Goal: Subscribe to service/newsletter

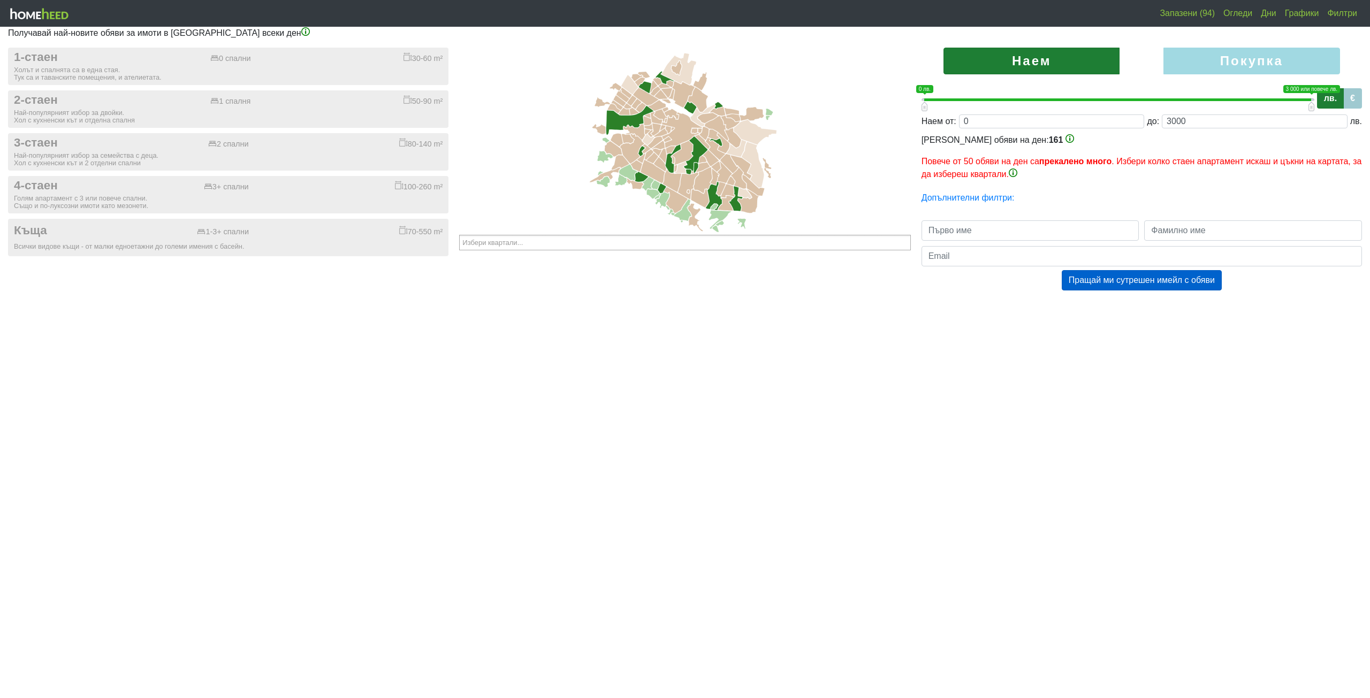
click at [1040, 58] on label "Наем" at bounding box center [1032, 61] width 176 height 27
click at [1012, 62] on label "Наем" at bounding box center [1032, 61] width 176 height 27
click at [1280, 66] on label "Покупка" at bounding box center [1252, 61] width 176 height 27
radio input "true"
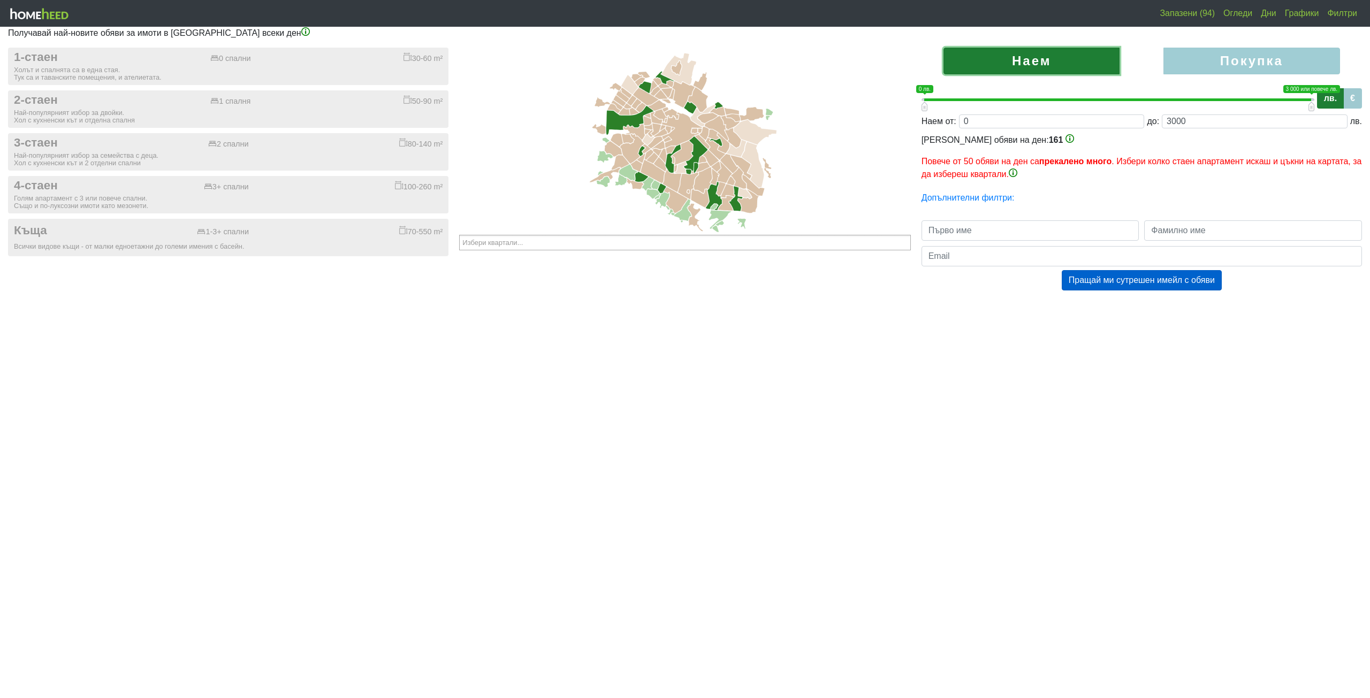
type input "0;2000000"
type input "2000000"
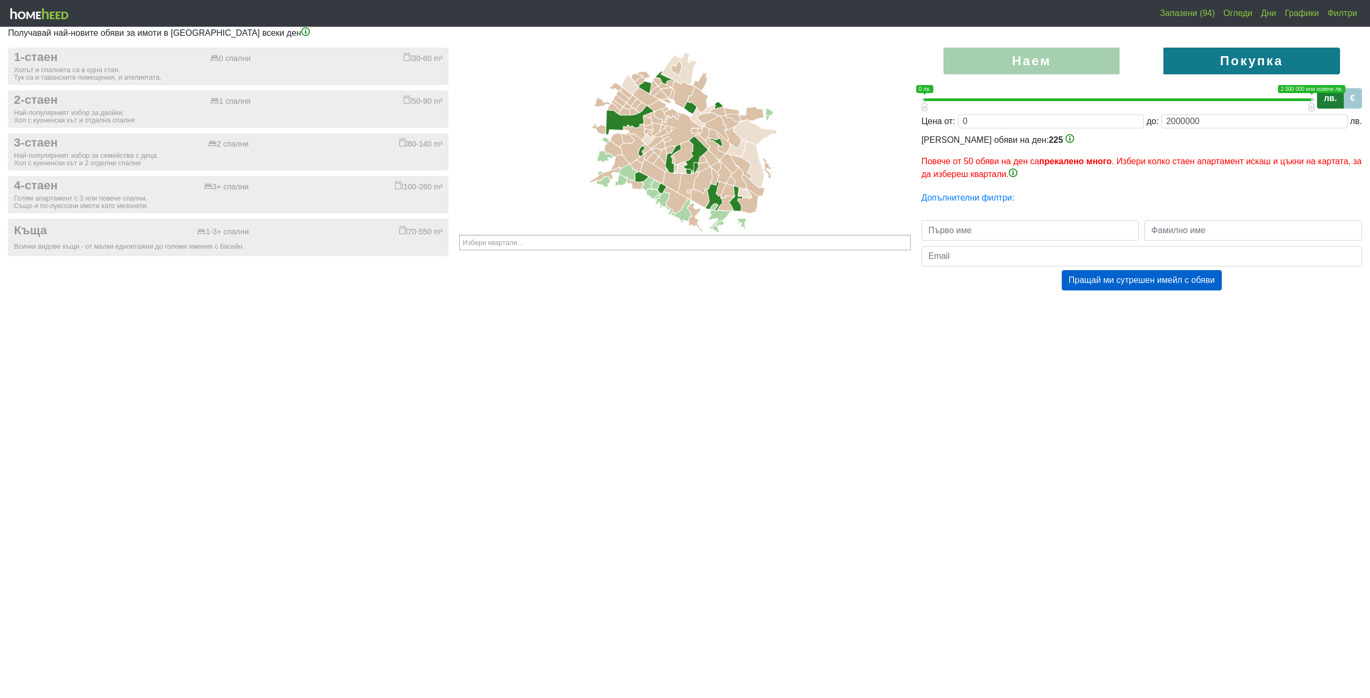
click at [1035, 59] on label "Наем" at bounding box center [1032, 61] width 176 height 27
radio input "true"
type input "0;3000"
type input "3000"
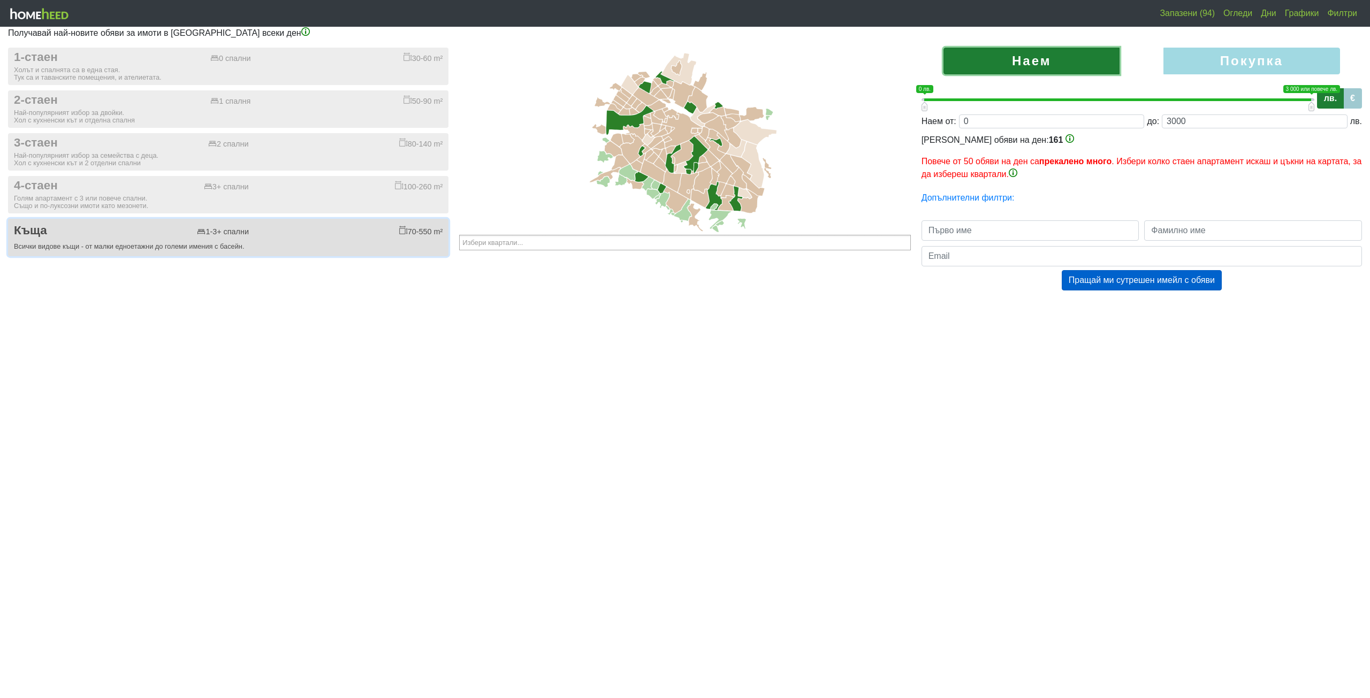
click at [266, 235] on div "Къща 1-3+ спални 70-550 m²" at bounding box center [228, 231] width 429 height 14
checkbox input "true"
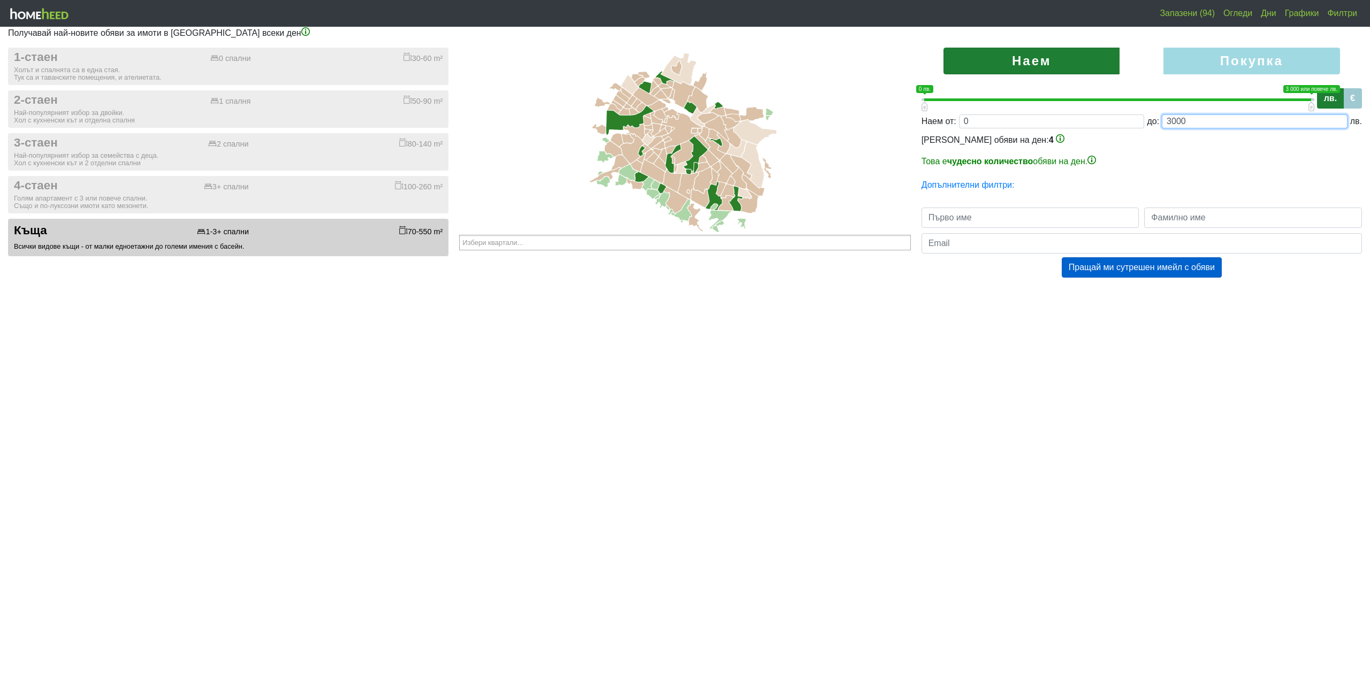
click at [1158, 120] on div "Наем от: 0 до: 3000 лв." at bounding box center [1142, 122] width 440 height 14
type input "0;4000"
type input "4000"
click at [1220, 147] on div "[PERSON_NAME] обяви на ден: 4 По-малко от 1 обява на ден е почти нищо . Ще има …" at bounding box center [1142, 151] width 440 height 34
click at [993, 216] on input "text" at bounding box center [1031, 218] width 218 height 20
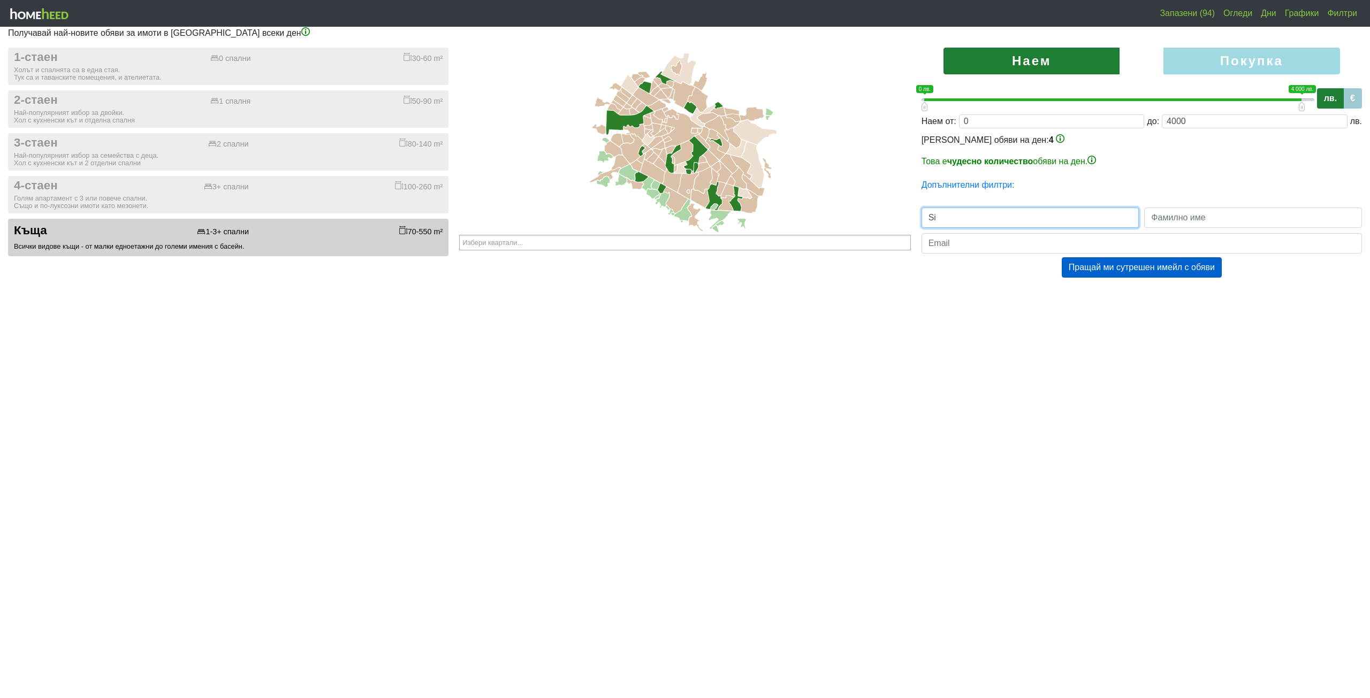
type input "S"
type input "[PERSON_NAME]"
type input "[EMAIL_ADDRESS][DOMAIN_NAME]"
drag, startPoint x: 1226, startPoint y: 353, endPoint x: 1225, endPoint y: 341, distance: 11.4
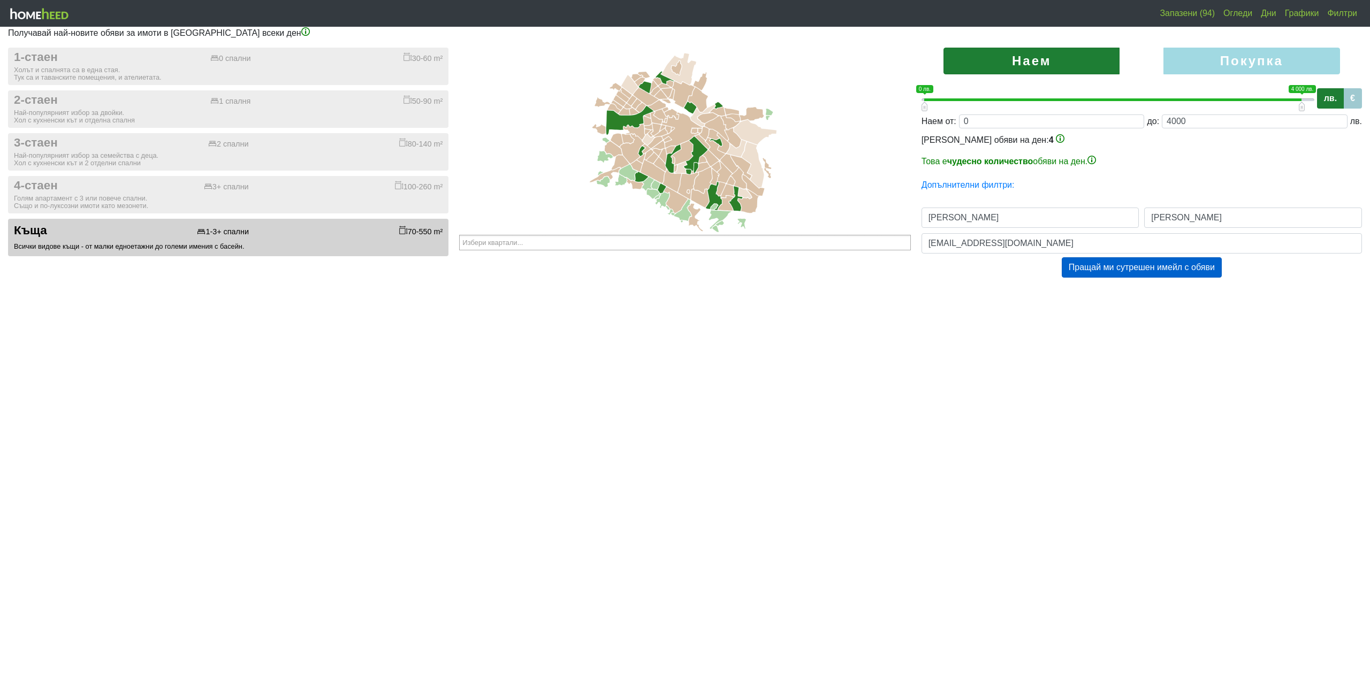
click at [1226, 299] on html "Запазени (94) Огледи Дни Графики Филтри Получавай най-новите обяви за имоти в […" at bounding box center [685, 149] width 1370 height 299
click at [1160, 267] on button "Пращай ми сутрешен имейл с обяви" at bounding box center [1142, 267] width 160 height 20
